Goal: Find specific page/section: Find specific page/section

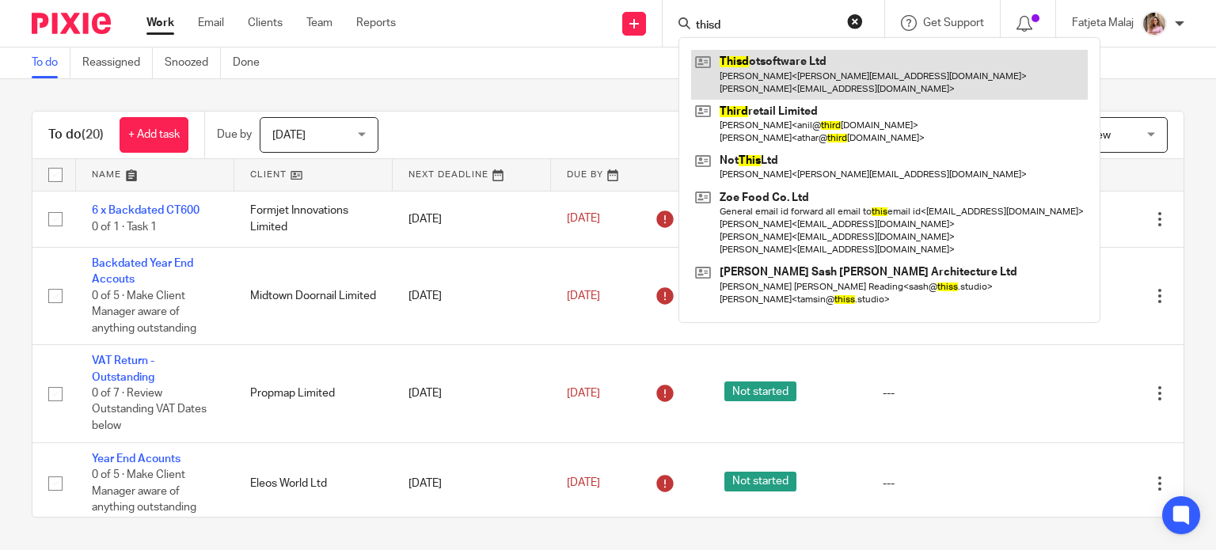
type input "thisd"
click at [818, 75] on link at bounding box center [889, 74] width 397 height 49
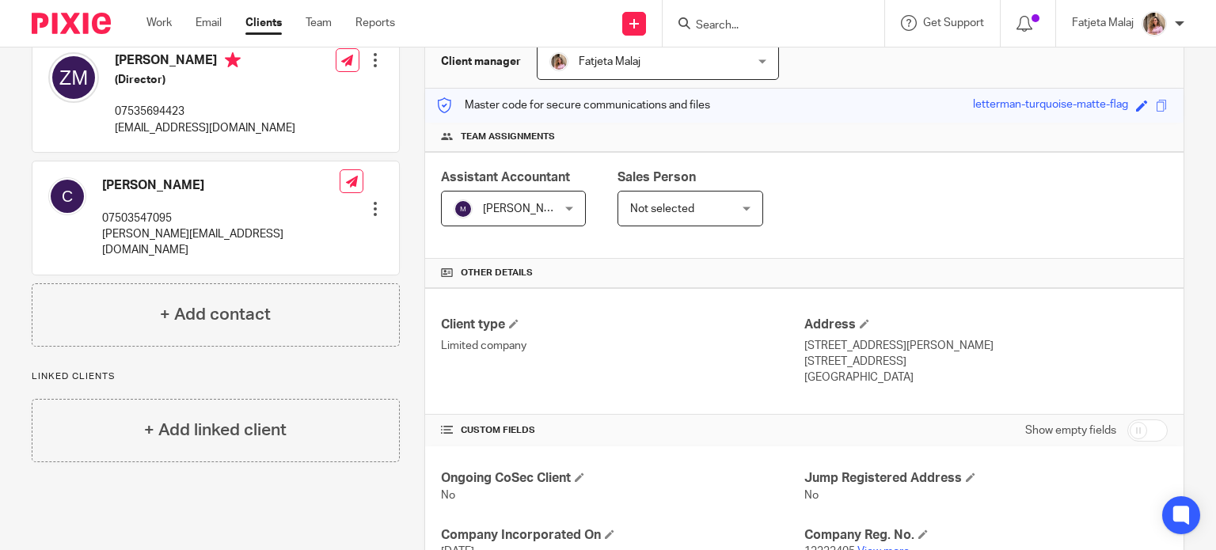
scroll to position [265, 0]
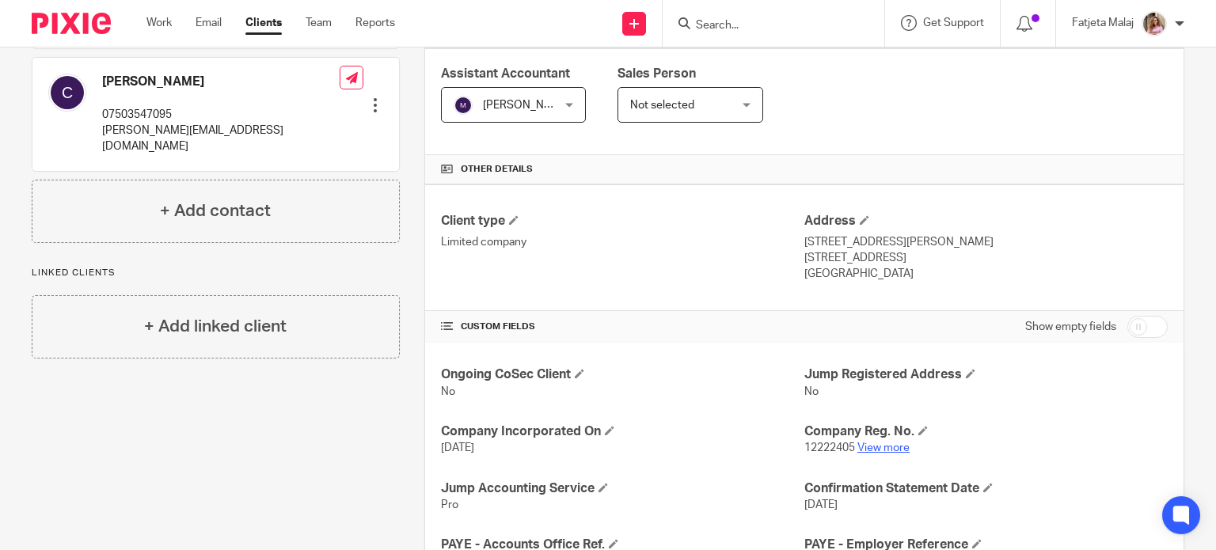
click at [871, 445] on link "View more" at bounding box center [883, 448] width 52 height 11
